Goal: Information Seeking & Learning: Compare options

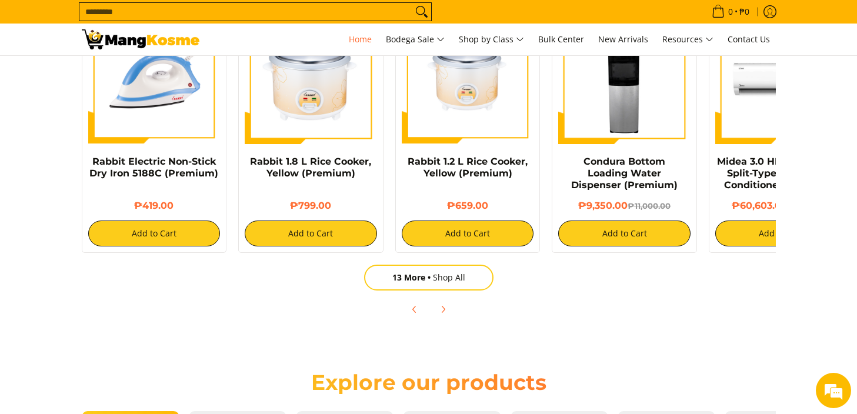
scroll to position [1000, 0]
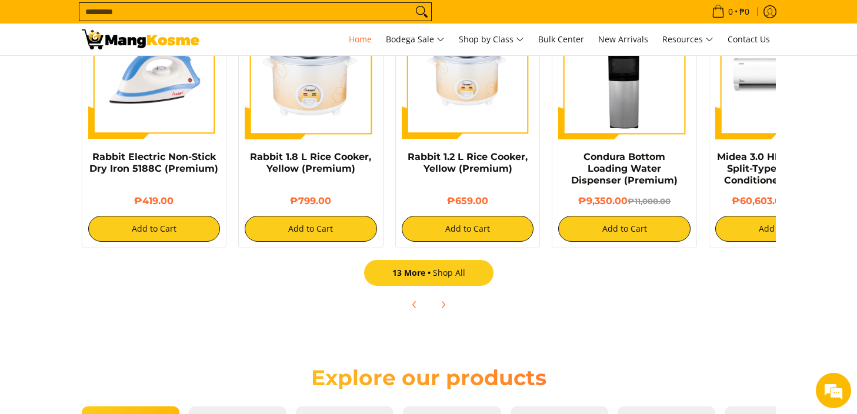
click at [446, 275] on link "13 More Shop All" at bounding box center [428, 273] width 129 height 26
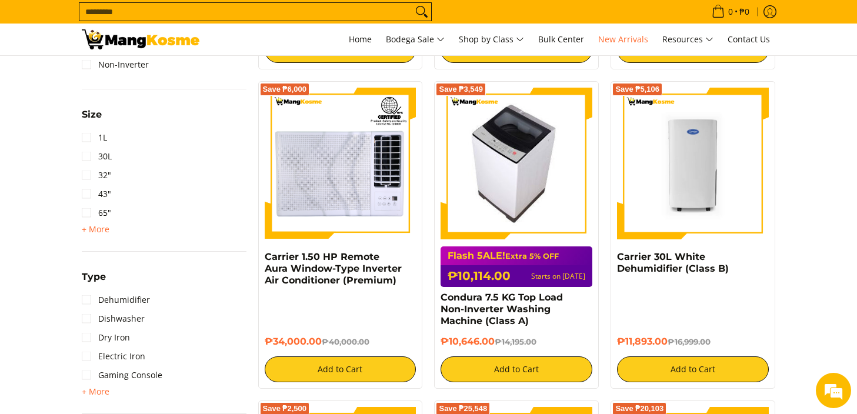
scroll to position [1000, 0]
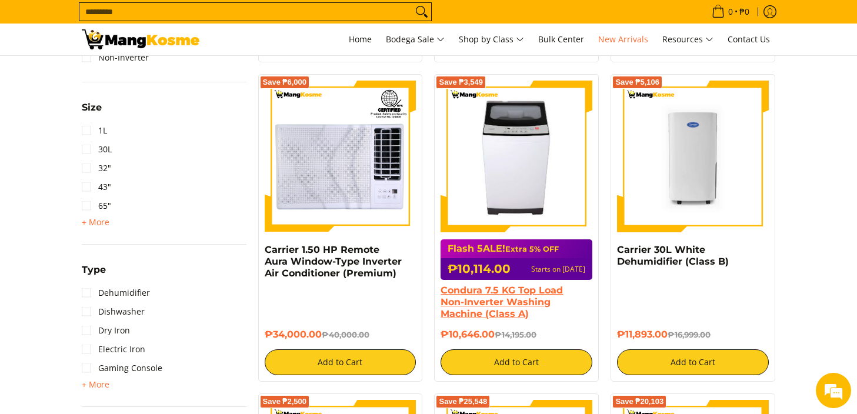
click at [469, 304] on link "Condura 7.5 KG Top Load Non-Inverter Washing Machine (Class A)" at bounding box center [502, 302] width 122 height 35
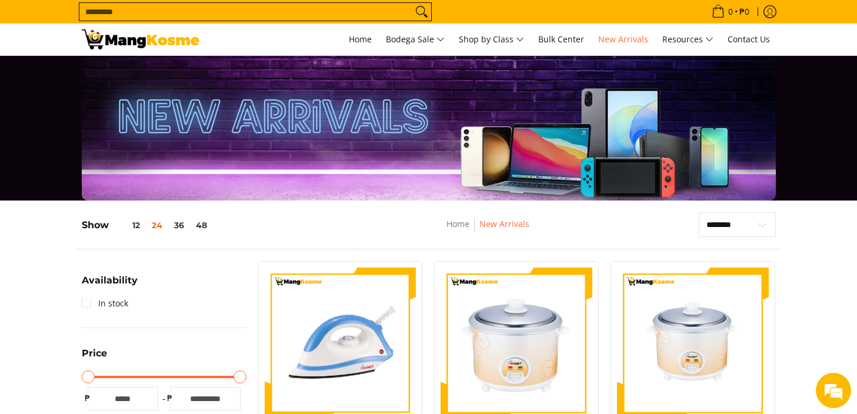
click at [312, 18] on input "Search..." at bounding box center [245, 12] width 333 height 18
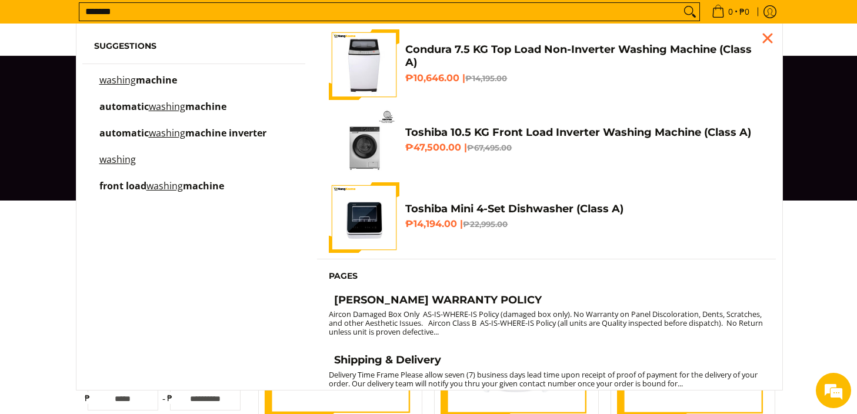
type input "*******"
click at [151, 108] on mark "washing" at bounding box center [167, 106] width 36 height 13
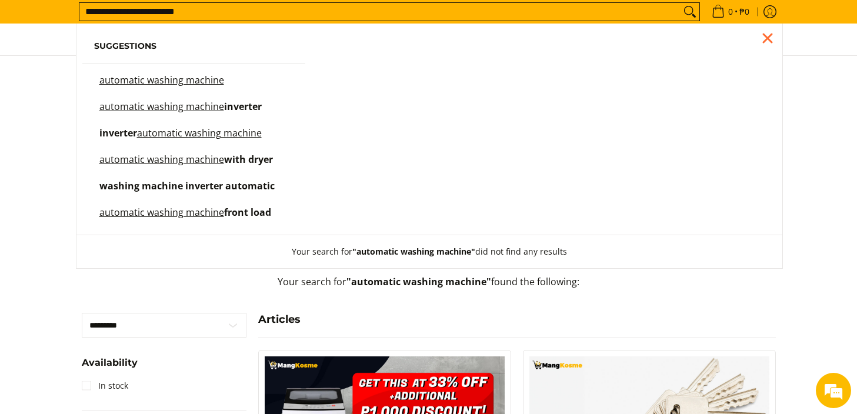
drag, startPoint x: 219, startPoint y: 11, endPoint x: 96, endPoint y: 9, distance: 123.6
click at [96, 9] on input "**********" at bounding box center [379, 12] width 601 height 18
click at [238, 105] on span "inverter" at bounding box center [243, 106] width 38 height 13
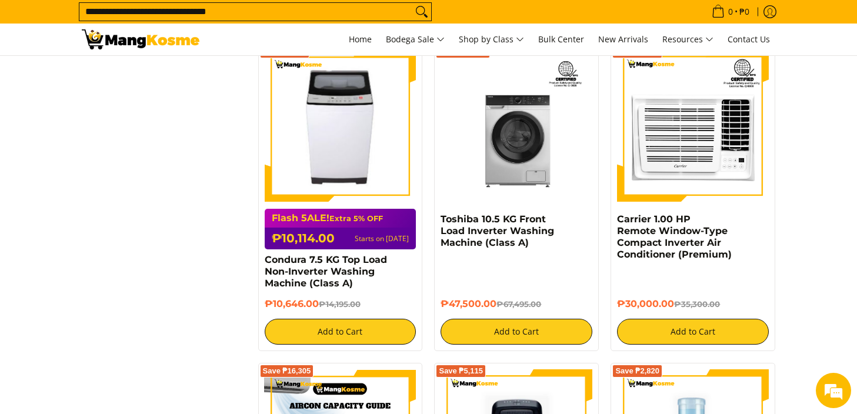
scroll to position [588, 0]
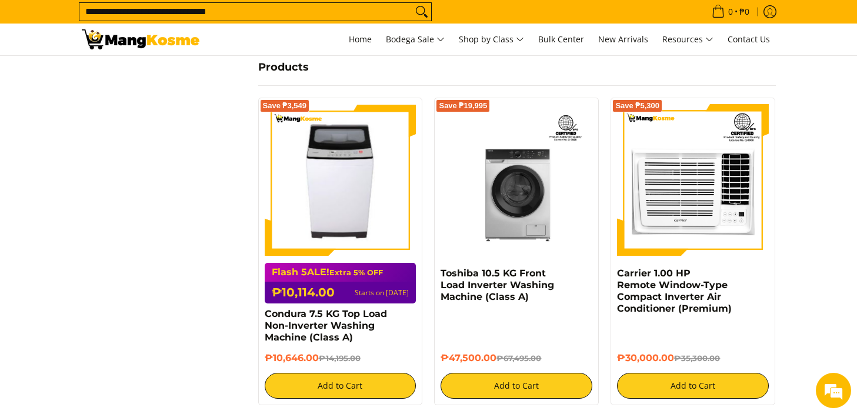
click at [359, 264] on div "Flash 5ALE! Extra 5% OFF ₱10,114.00 Starts on Aug 15" at bounding box center [341, 283] width 152 height 41
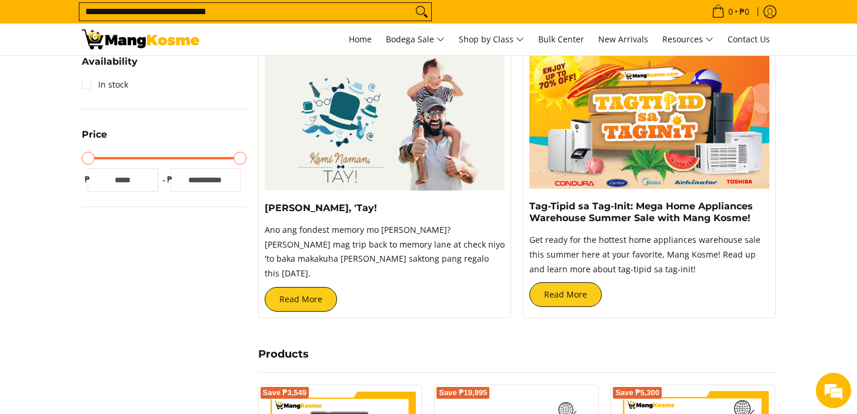
scroll to position [294, 0]
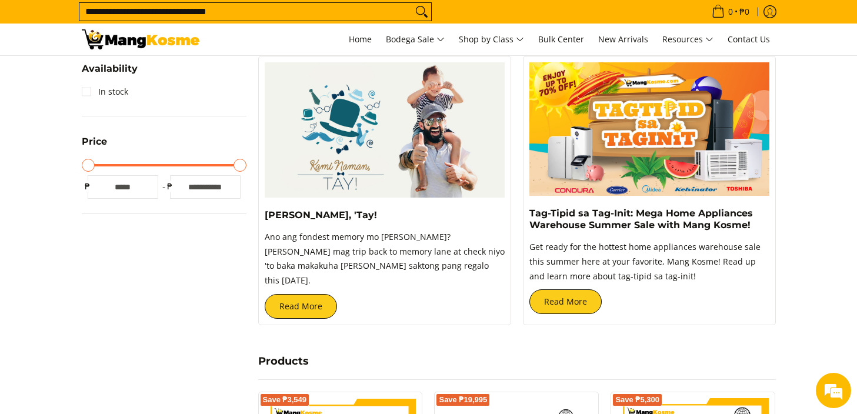
click at [249, 12] on input "**********" at bounding box center [245, 12] width 333 height 18
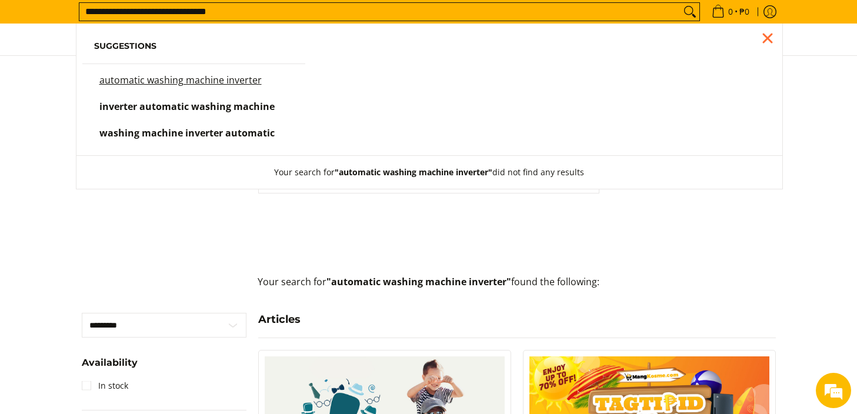
scroll to position [1, 0]
drag, startPoint x: 128, startPoint y: 6, endPoint x: 58, endPoint y: 22, distance: 71.7
click at [58, 22] on div "**********" at bounding box center [428, 12] width 857 height 24
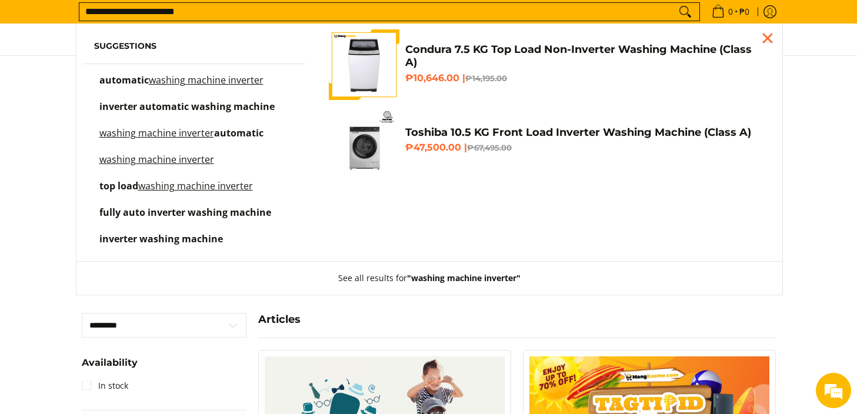
scroll to position [0, 0]
drag, startPoint x: 207, startPoint y: 7, endPoint x: 166, endPoint y: 16, distance: 42.1
click at [166, 16] on input "**********" at bounding box center [377, 12] width 597 height 18
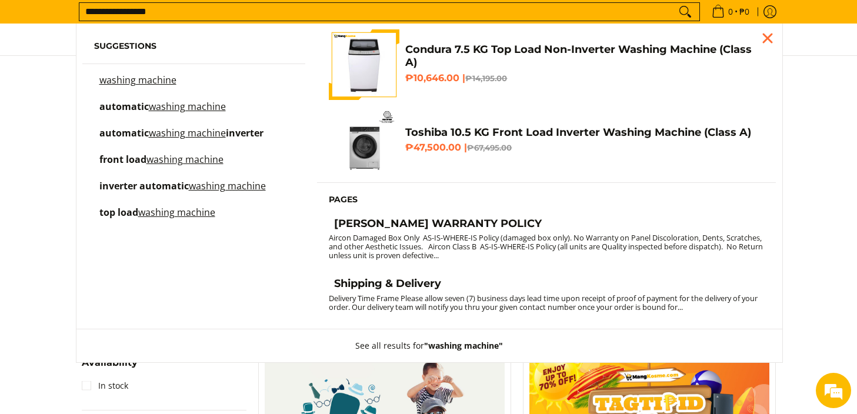
type input "**********"
click at [676, 3] on button "Search" at bounding box center [685, 12] width 19 height 18
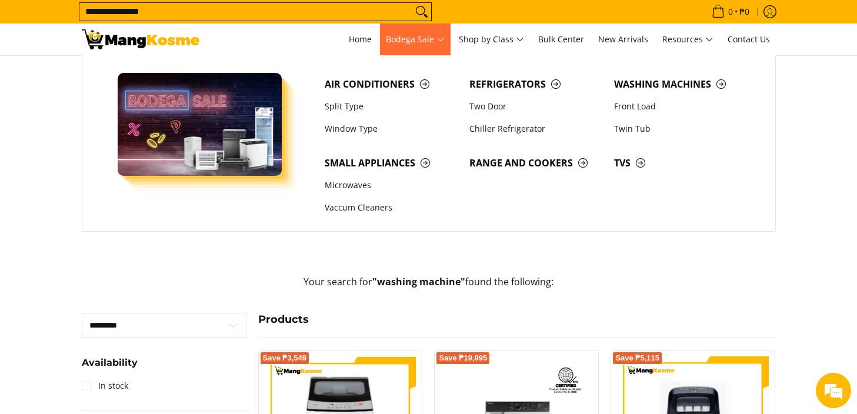
click at [395, 40] on span "Bodega Sale" at bounding box center [415, 39] width 59 height 15
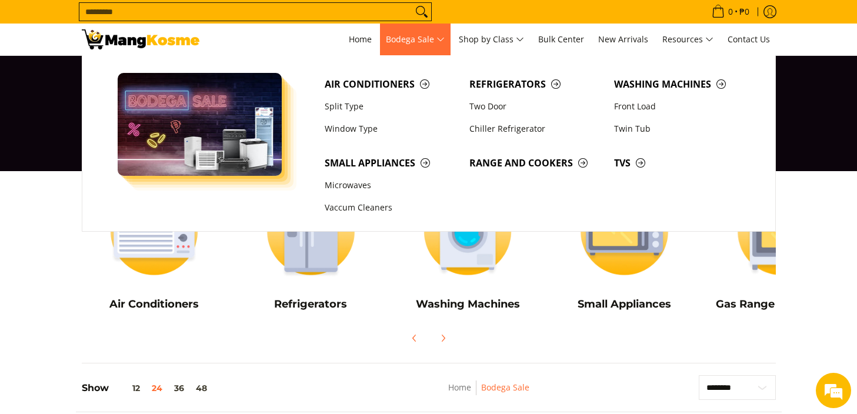
scroll to position [59, 0]
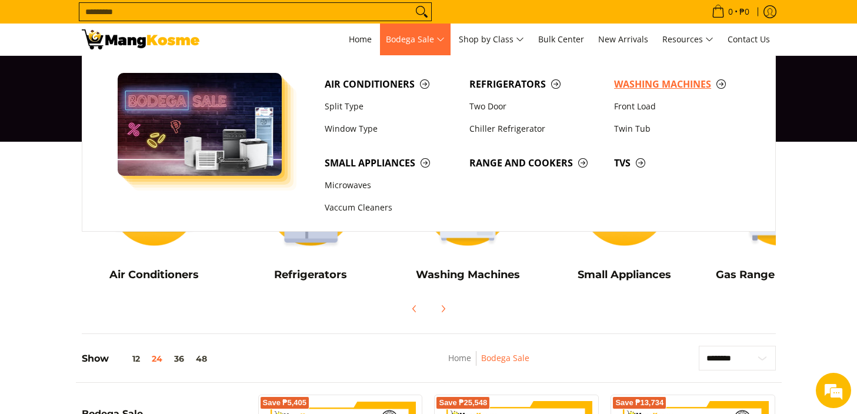
click at [691, 85] on span "Washing Machines" at bounding box center [680, 84] width 133 height 15
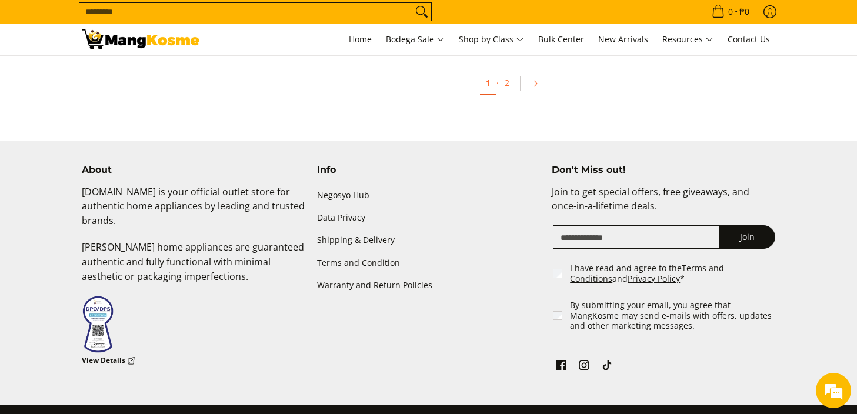
scroll to position [2530, 0]
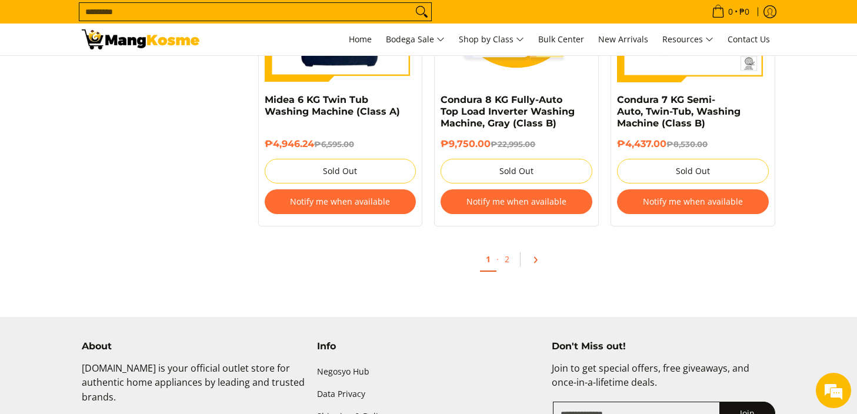
click at [533, 262] on icon "Pagination" at bounding box center [535, 260] width 8 height 8
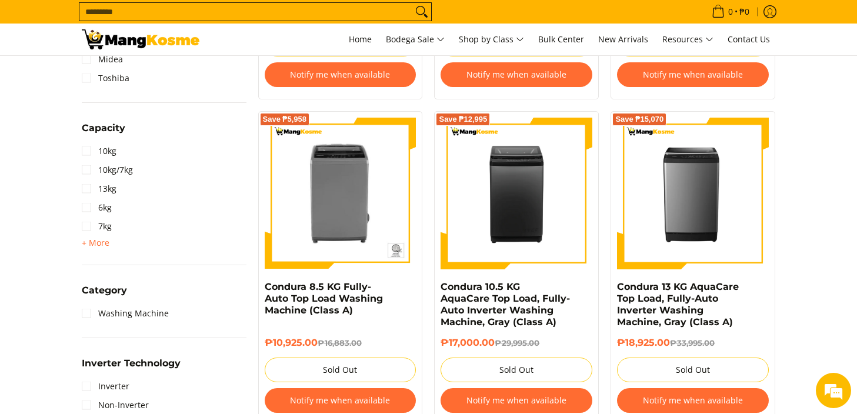
scroll to position [530, 0]
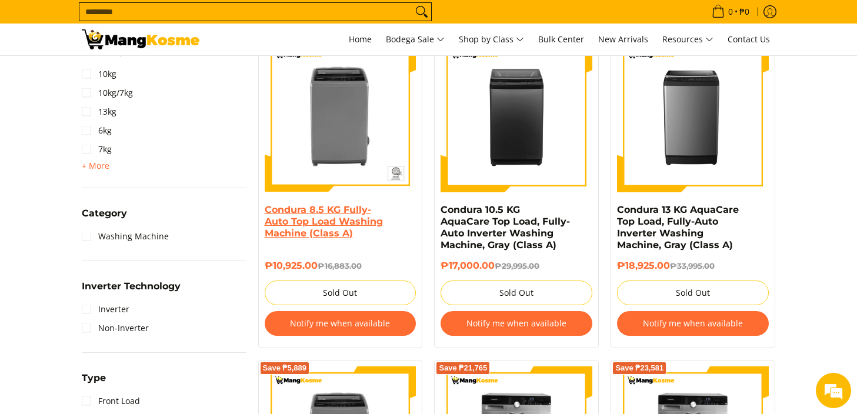
click at [324, 229] on link "Condura 8.5 KG Fully-Auto Top Load Washing Machine (Class A)" at bounding box center [324, 221] width 118 height 35
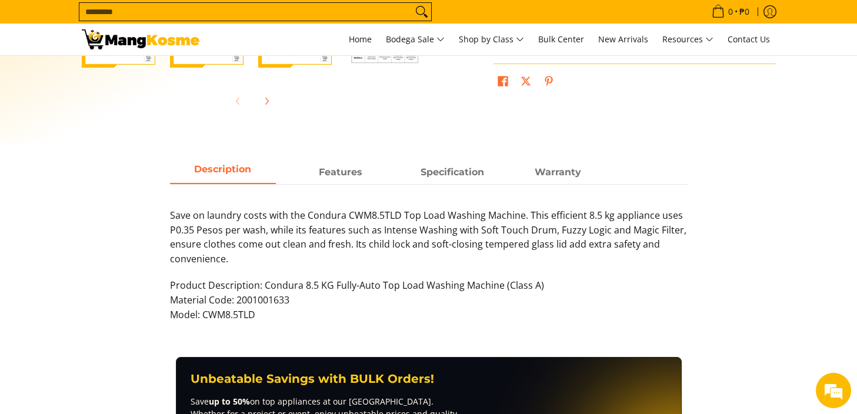
scroll to position [471, 0]
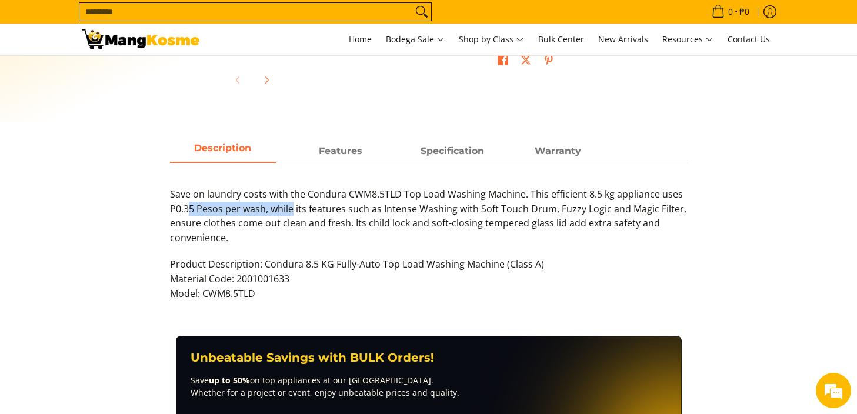
drag, startPoint x: 188, startPoint y: 210, endPoint x: 292, endPoint y: 211, distance: 104.1
click at [292, 211] on p "Save on laundry costs with the Condura CWM8.5TLD Top Load Washing Machine. This…" at bounding box center [429, 222] width 518 height 70
click at [339, 211] on p "Save on laundry costs with the Condura CWM8.5TLD Top Load Washing Machine. This…" at bounding box center [429, 222] width 518 height 70
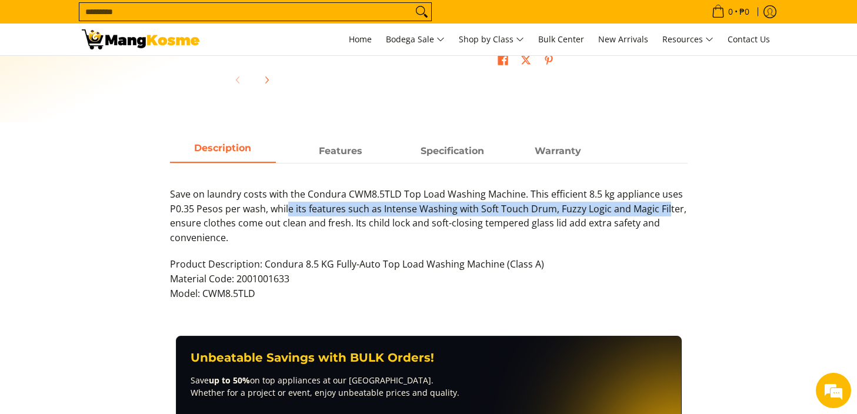
scroll to position [0, 0]
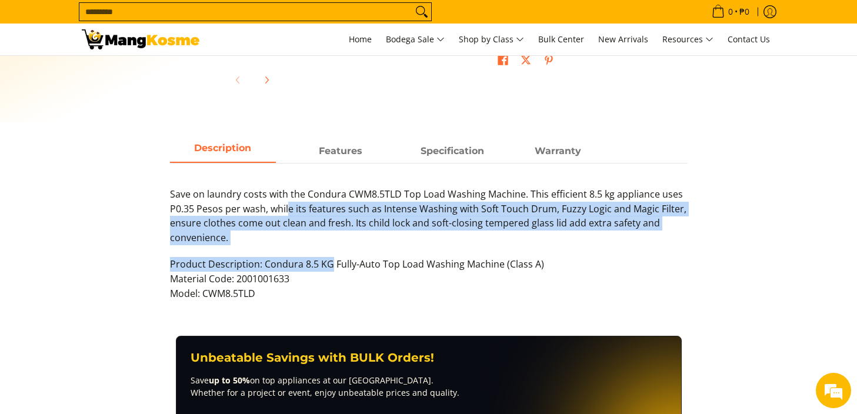
drag, startPoint x: 288, startPoint y: 210, endPoint x: 331, endPoint y: 269, distance: 73.3
click at [331, 269] on div "Save on laundry costs with the Condura CWM8.5TLD Top Load Washing Machine. This…" at bounding box center [429, 250] width 518 height 126
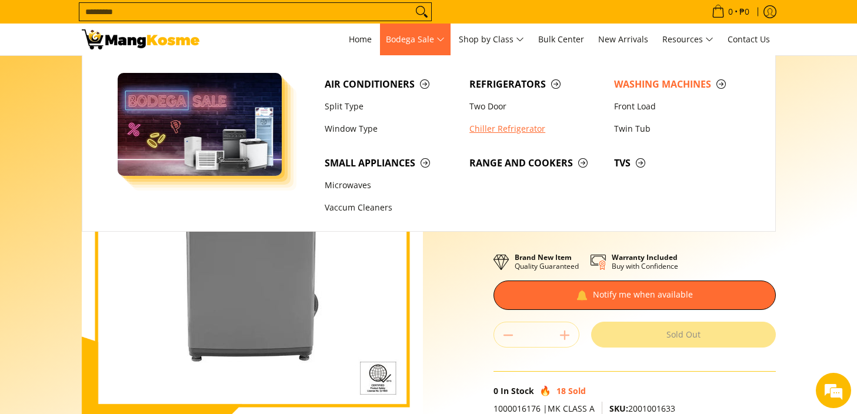
click at [500, 122] on link "Chiller Refrigerator" at bounding box center [536, 129] width 145 height 22
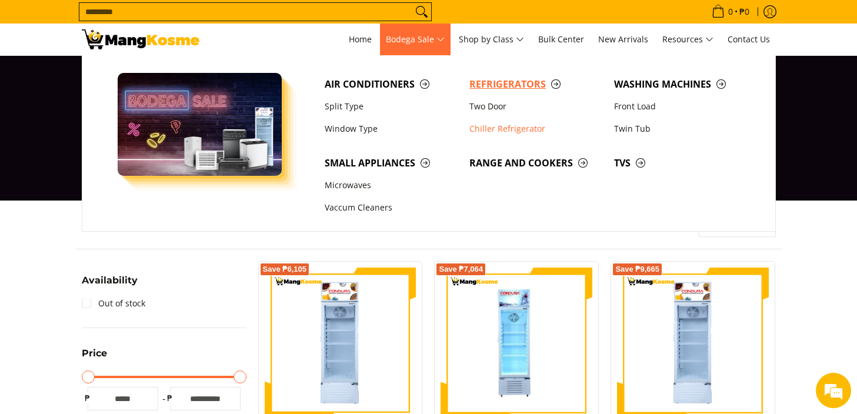
click at [552, 84] on span "Refrigerators" at bounding box center [536, 84] width 133 height 15
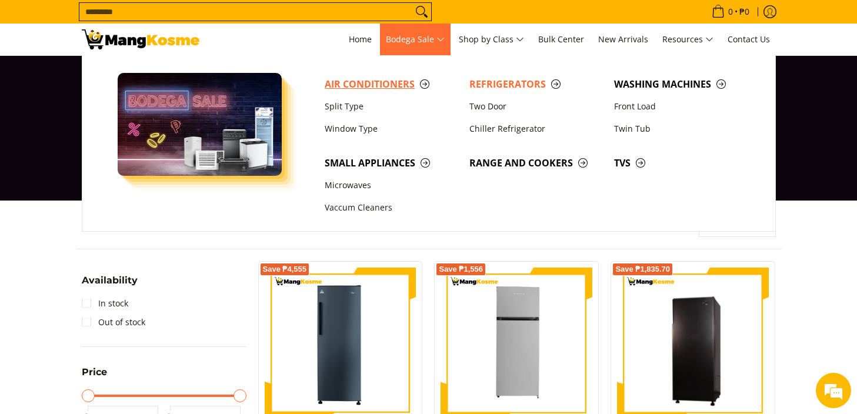
click at [416, 81] on span "Air Conditioners" at bounding box center [391, 84] width 133 height 15
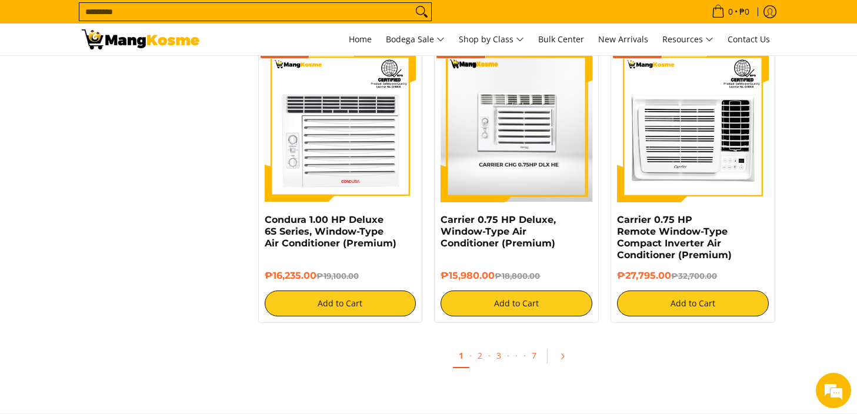
scroll to position [2353, 0]
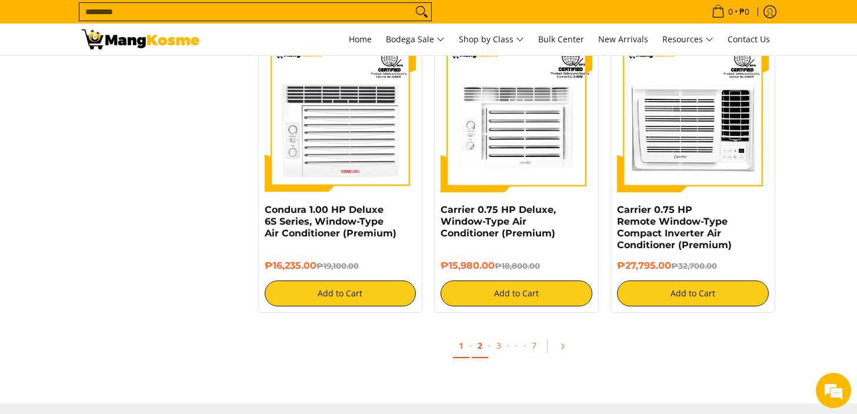
click at [481, 341] on link "2" at bounding box center [480, 346] width 16 height 24
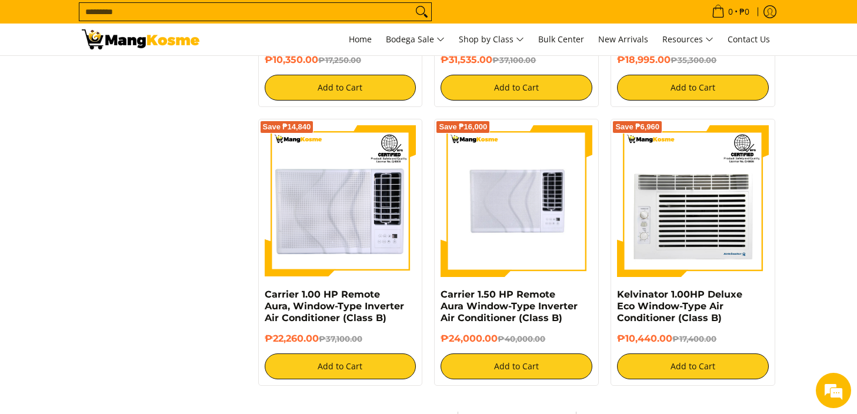
scroll to position [2177, 0]
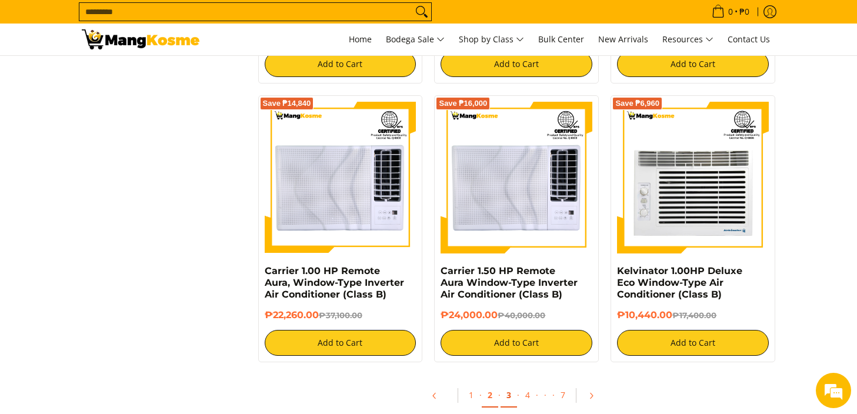
click at [510, 394] on link "3" at bounding box center [509, 396] width 16 height 24
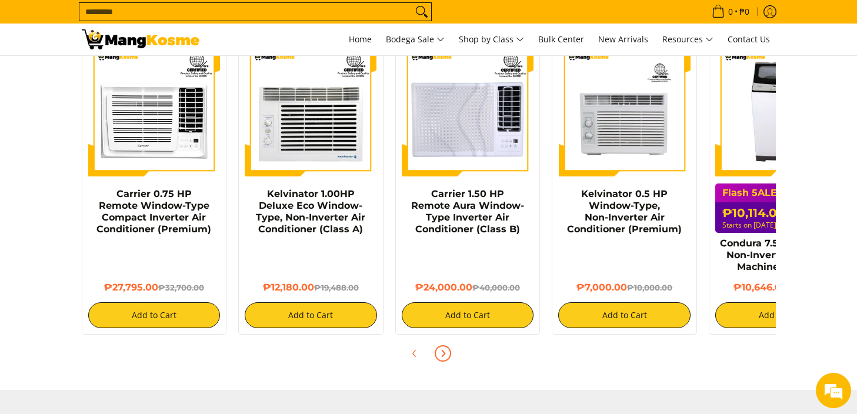
click at [437, 347] on span "Next" at bounding box center [443, 354] width 14 height 14
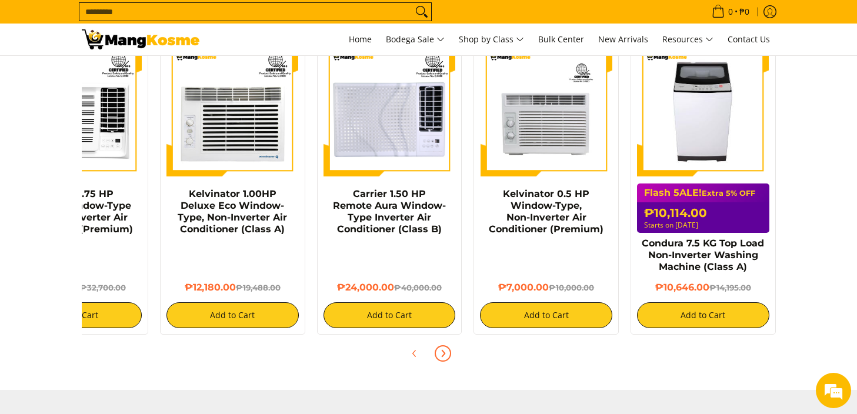
click at [437, 347] on span "Next" at bounding box center [443, 354] width 14 height 14
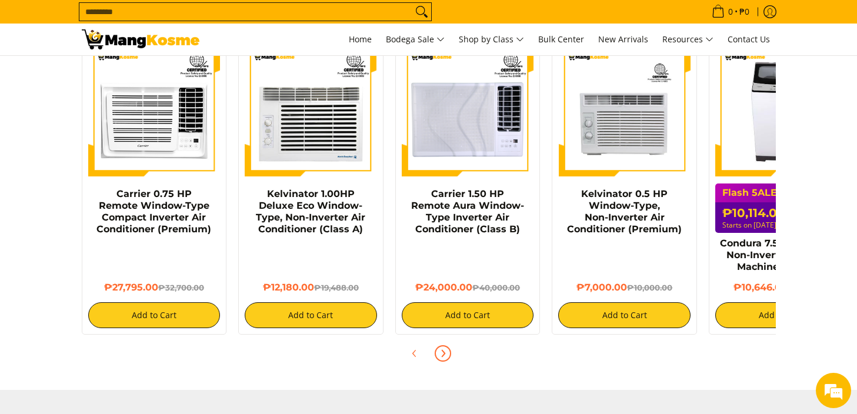
click at [437, 347] on span "Next" at bounding box center [443, 354] width 14 height 14
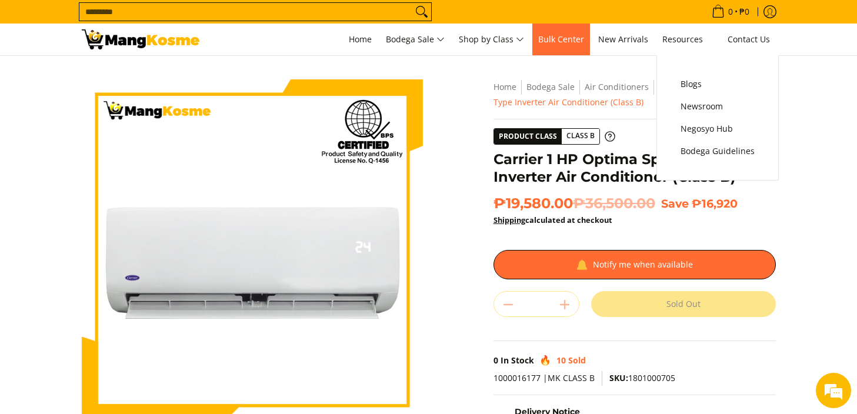
click at [589, 32] on link "Bulk Center" at bounding box center [561, 40] width 58 height 32
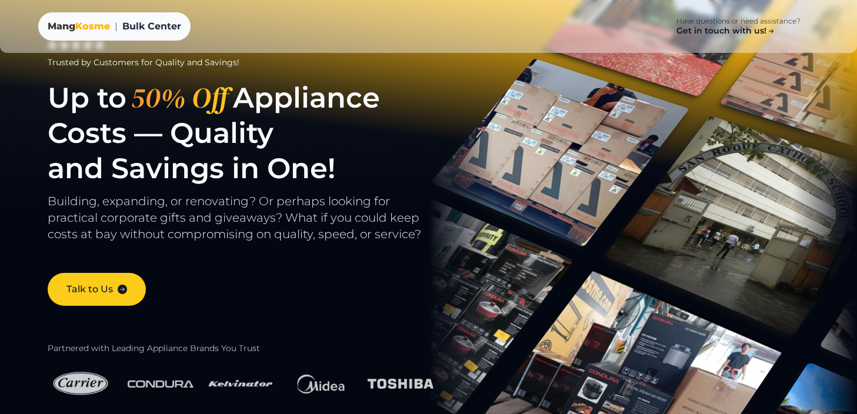
click at [91, 25] on span "Kosme" at bounding box center [92, 26] width 35 height 11
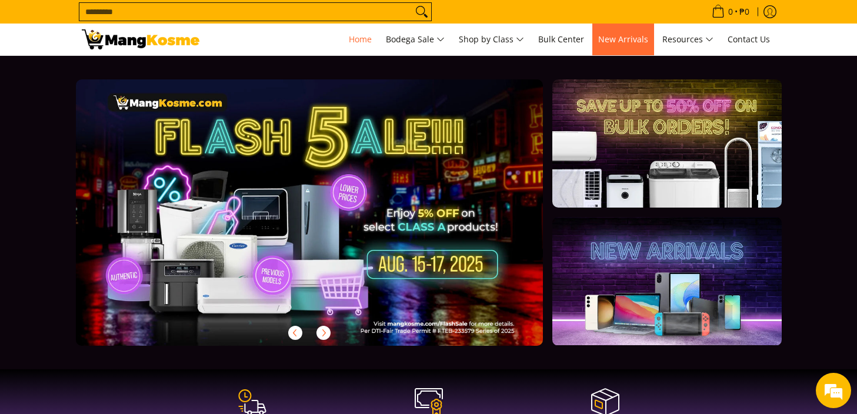
click at [640, 42] on span "New Arrivals" at bounding box center [623, 39] width 50 height 11
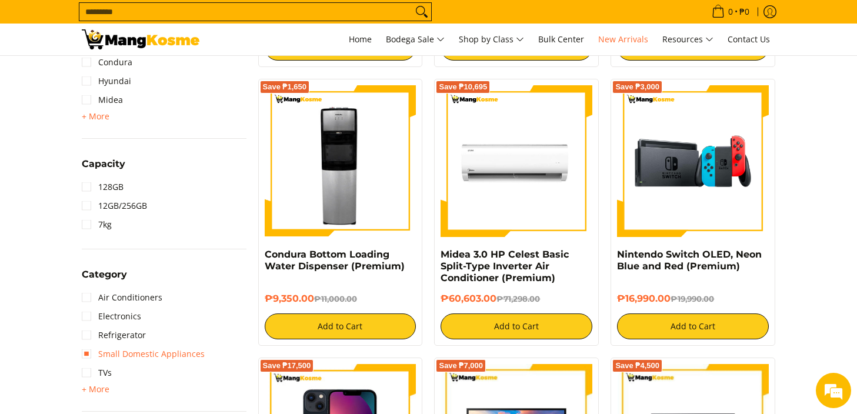
scroll to position [471, 0]
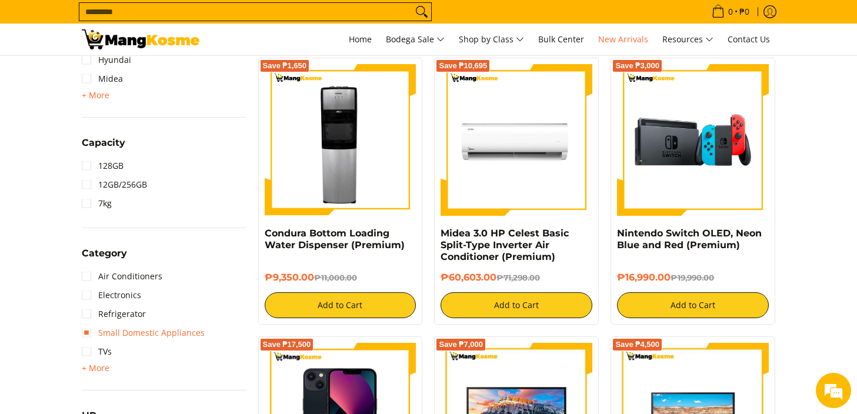
click at [128, 337] on link "Small Domestic Appliances" at bounding box center [143, 333] width 123 height 19
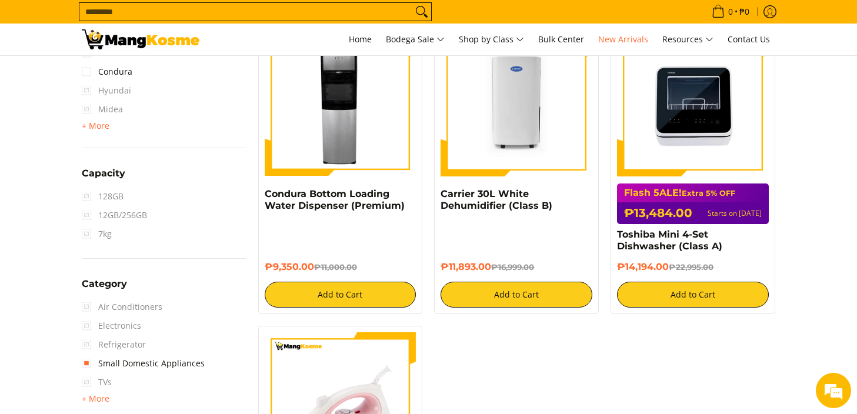
scroll to position [510, 0]
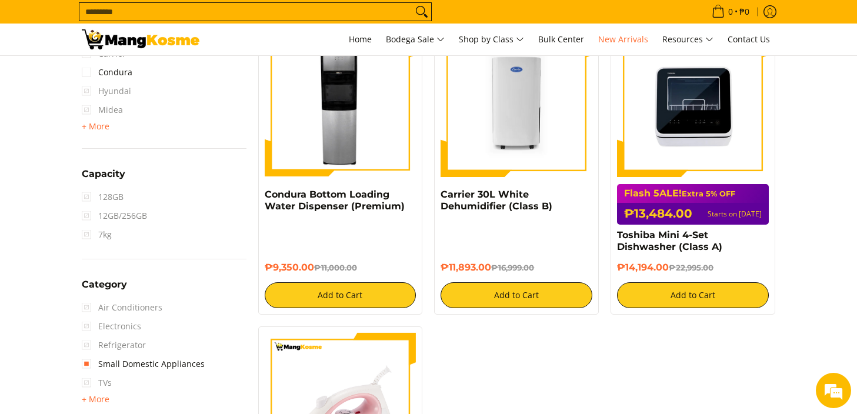
click at [103, 382] on span "TVs" at bounding box center [97, 383] width 30 height 19
click at [104, 388] on span "TVs" at bounding box center [97, 383] width 30 height 19
click at [88, 398] on span "+ More" at bounding box center [96, 399] width 28 height 9
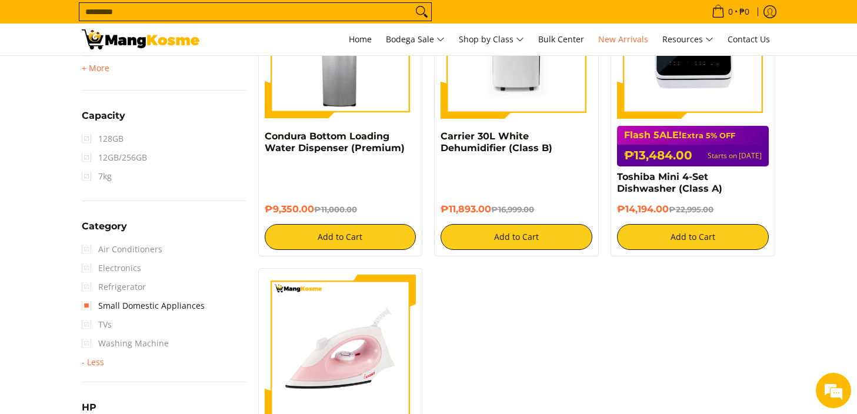
scroll to position [568, 0]
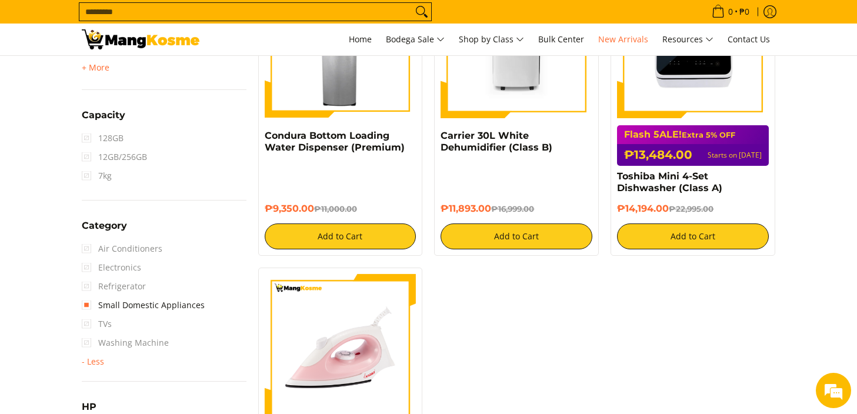
click at [85, 321] on span "TVs" at bounding box center [97, 324] width 30 height 19
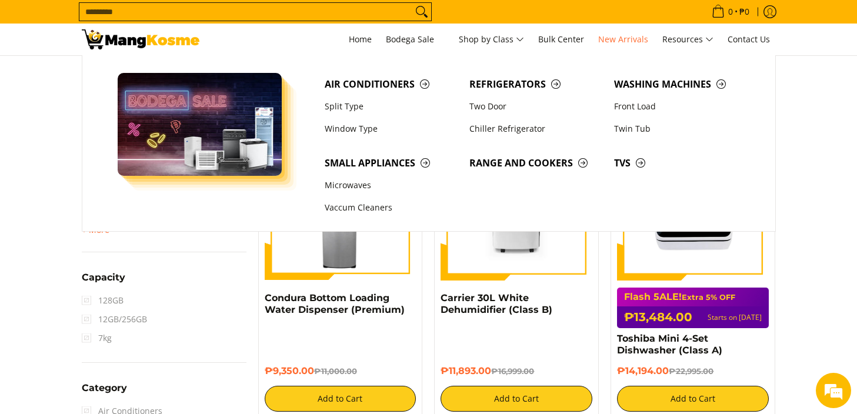
scroll to position [412, 0]
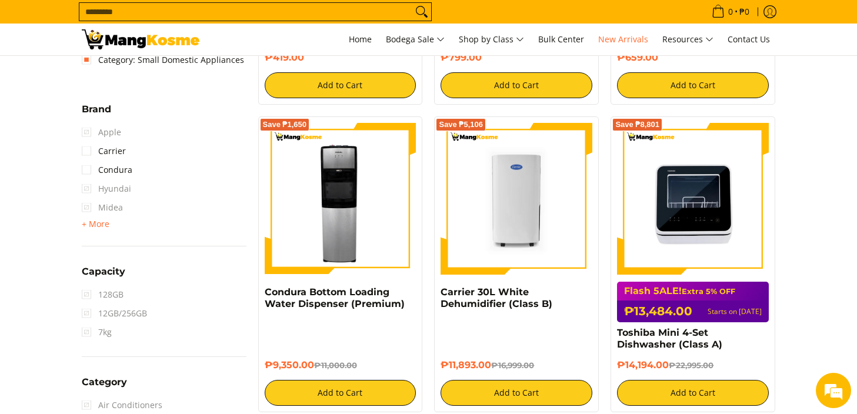
click at [102, 271] on span "Capacity" at bounding box center [104, 271] width 44 height 9
click at [91, 225] on span "+ More" at bounding box center [96, 223] width 28 height 9
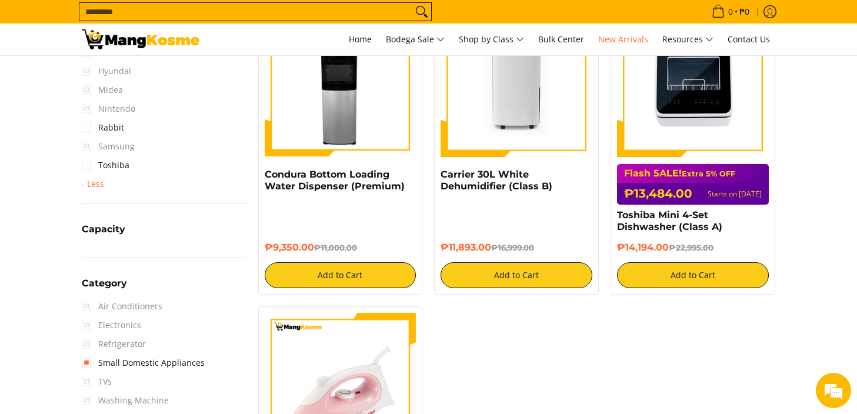
scroll to position [588, 0]
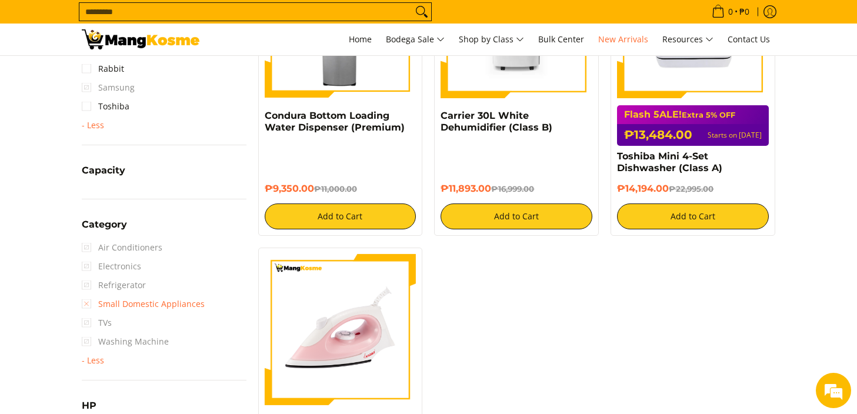
click at [86, 304] on link "Small Domestic Appliances" at bounding box center [143, 304] width 123 height 19
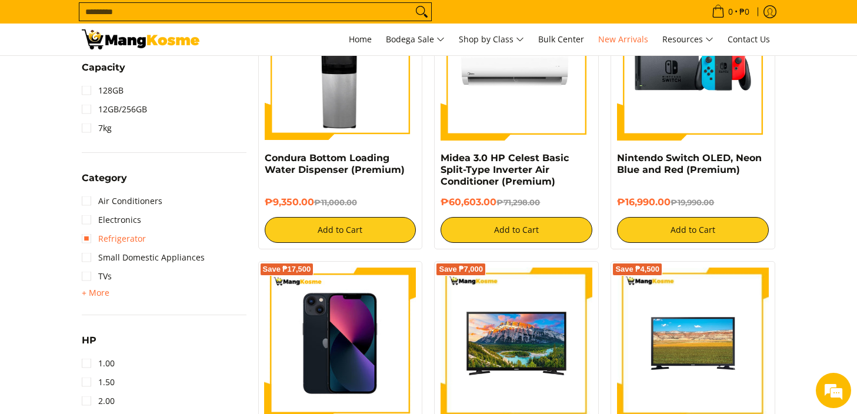
scroll to position [568, 0]
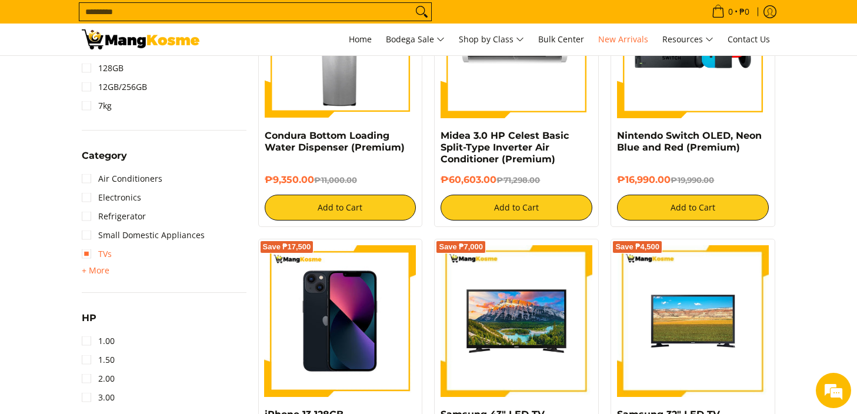
click at [88, 253] on link "TVs" at bounding box center [97, 254] width 30 height 19
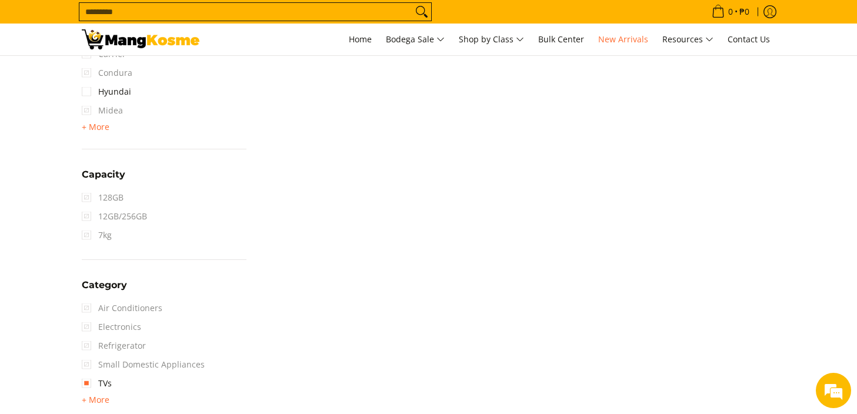
scroll to position [530, 0]
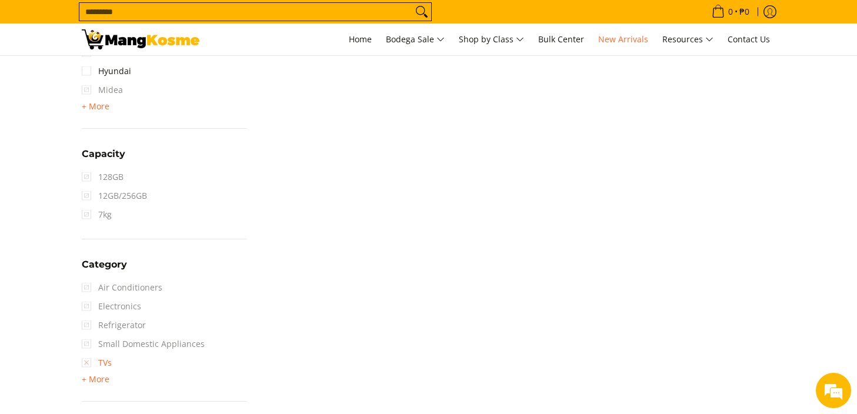
click at [86, 364] on link "TVs" at bounding box center [97, 363] width 30 height 19
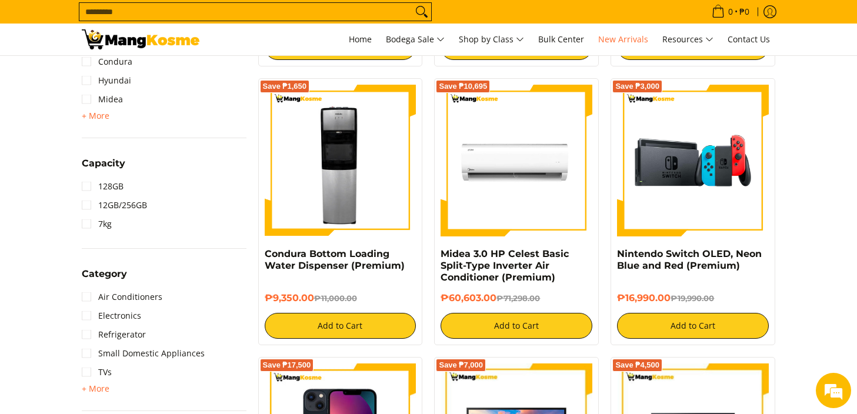
scroll to position [451, 0]
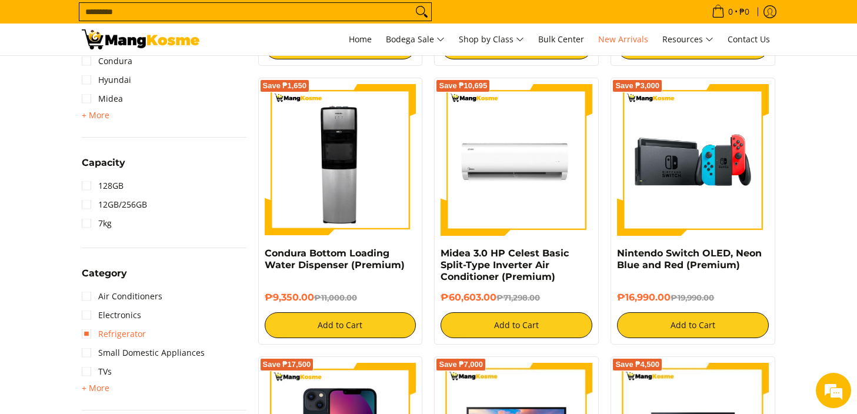
click at [122, 328] on link "Refrigerator" at bounding box center [114, 334] width 64 height 19
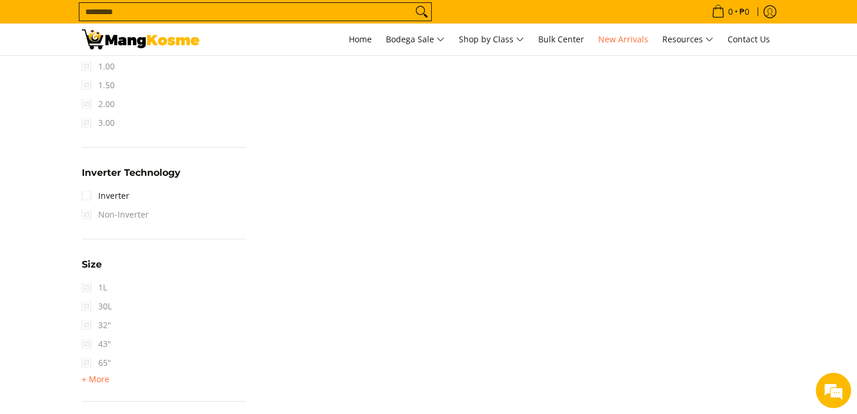
scroll to position [921, 0]
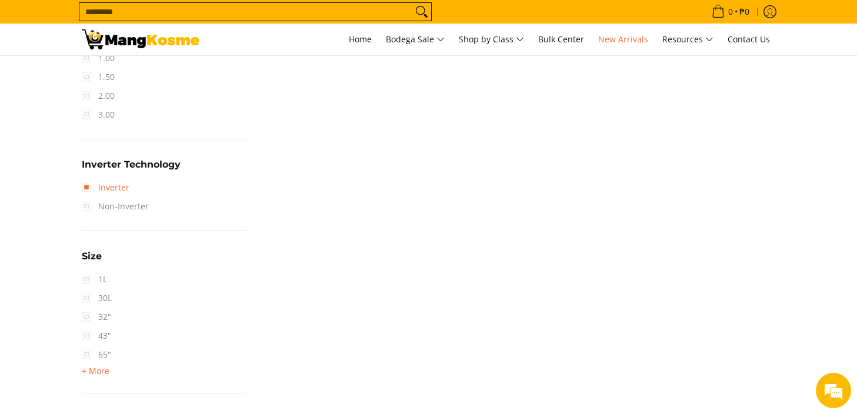
click at [88, 189] on link "Inverter" at bounding box center [106, 187] width 48 height 19
